Goal: Task Accomplishment & Management: Understand process/instructions

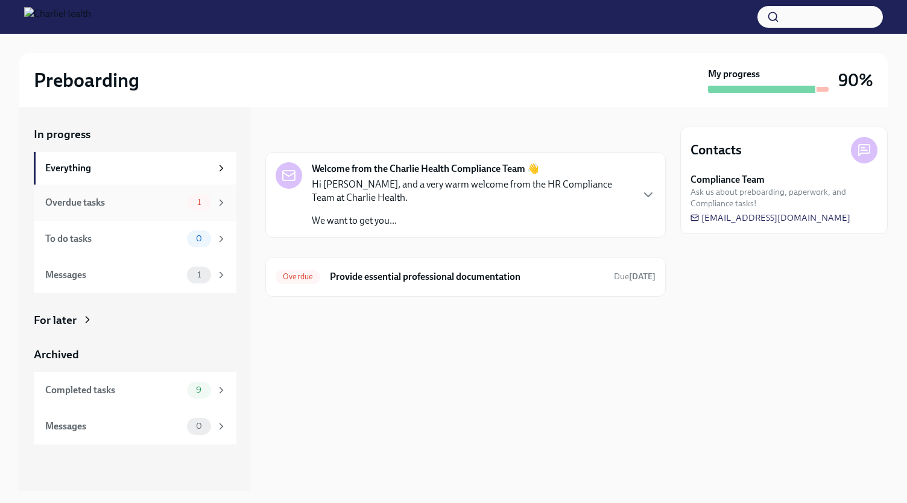
click at [115, 198] on div "Overdue tasks" at bounding box center [113, 202] width 137 height 13
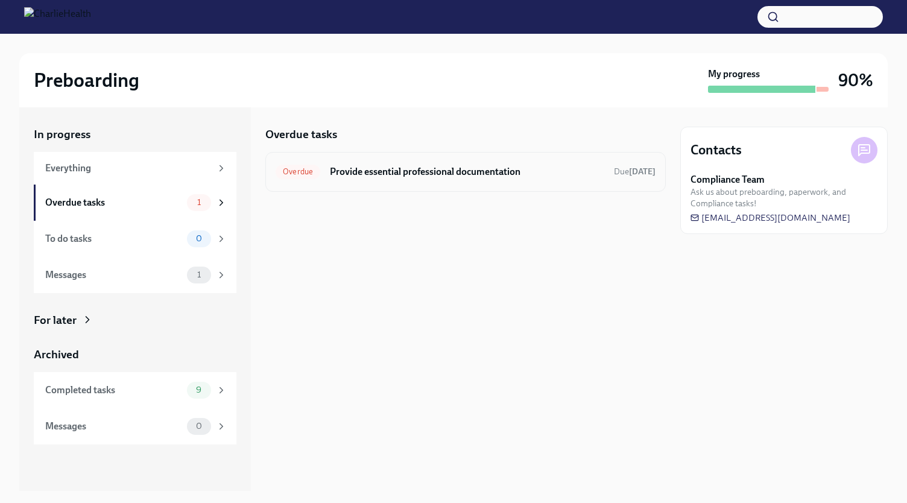
click at [474, 167] on h6 "Provide essential professional documentation" at bounding box center [467, 171] width 274 height 13
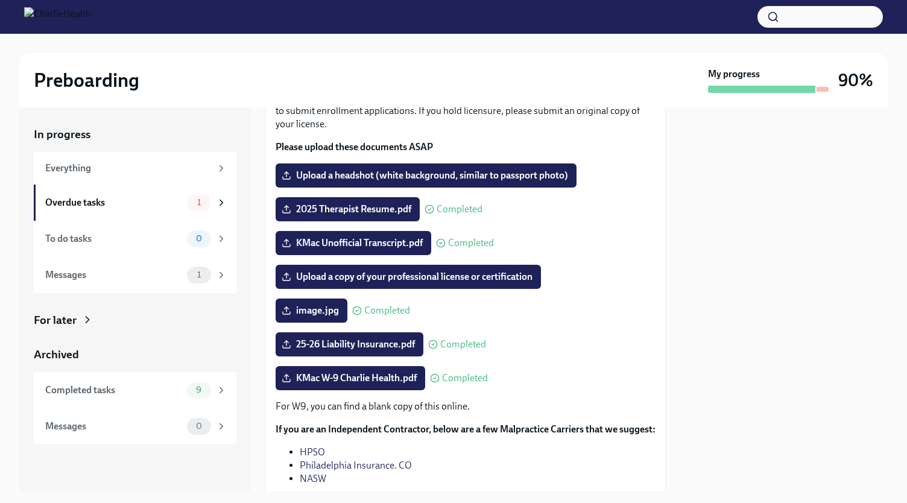
scroll to position [121, 0]
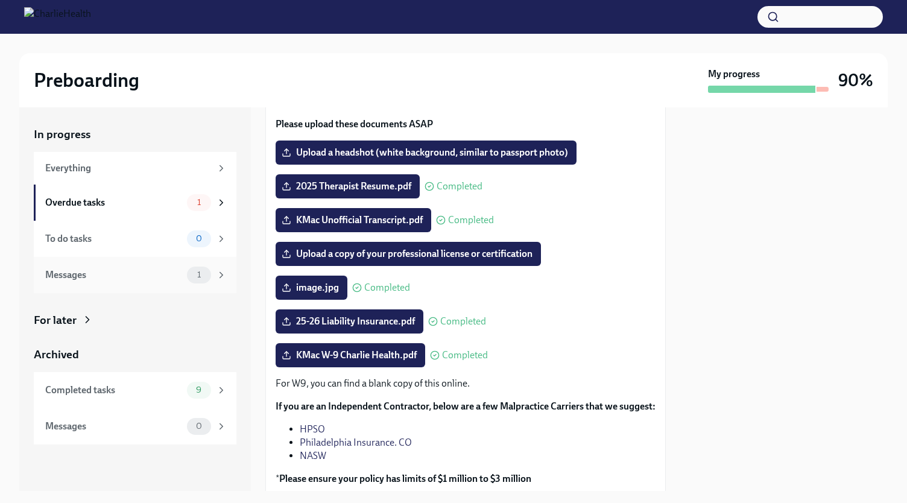
click at [112, 271] on div "Messages" at bounding box center [113, 274] width 137 height 13
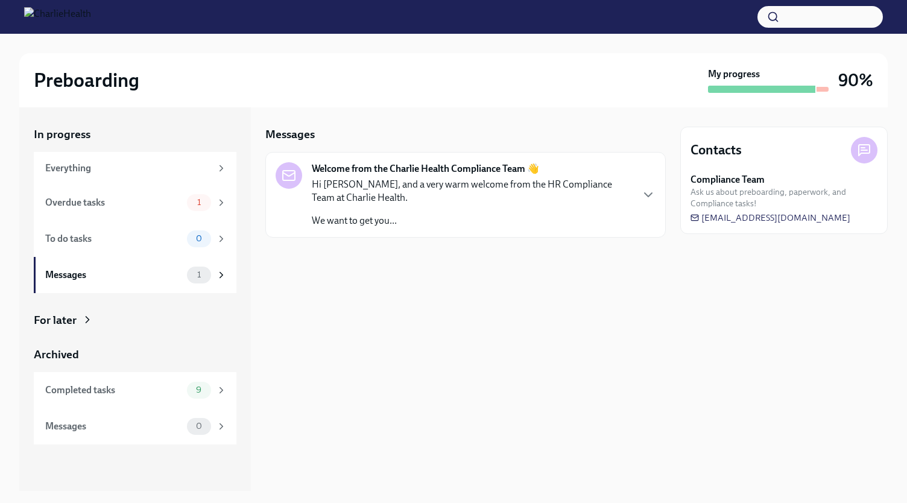
click at [91, 18] on img at bounding box center [57, 16] width 67 height 19
